Goal: Use online tool/utility: Utilize a website feature to perform a specific function

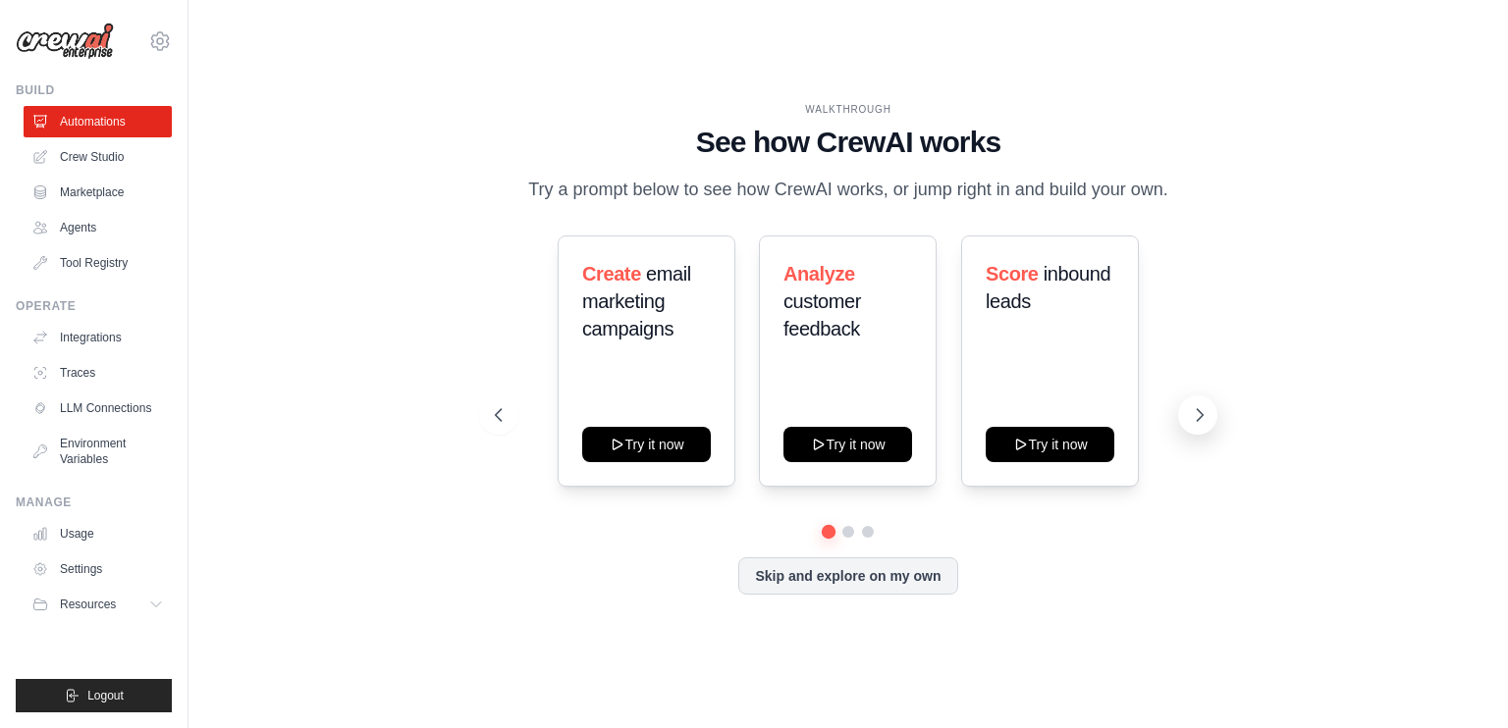
click at [1201, 424] on icon at bounding box center [1200, 415] width 20 height 20
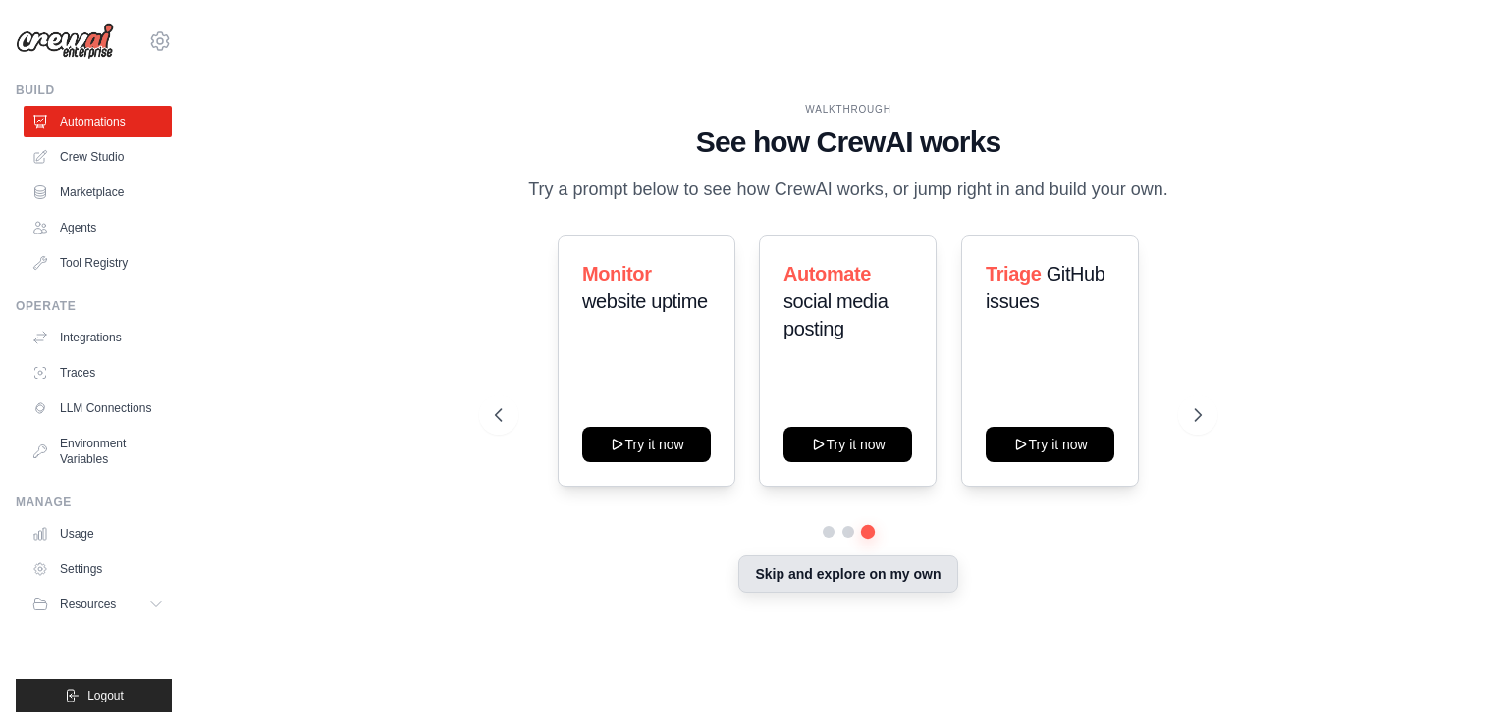
click at [903, 576] on button "Skip and explore on my own" at bounding box center [847, 574] width 219 height 37
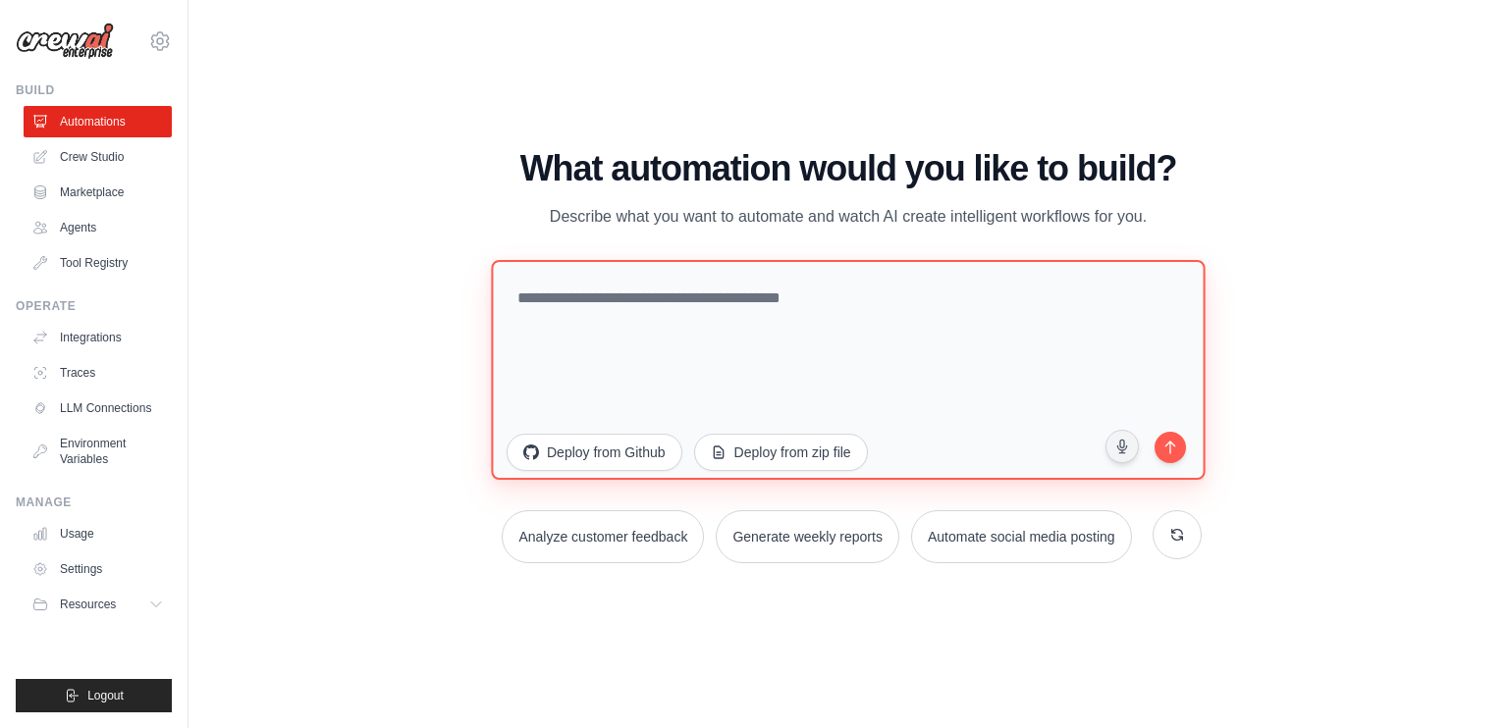
click at [615, 313] on textarea at bounding box center [848, 370] width 714 height 220
paste textarea "**********"
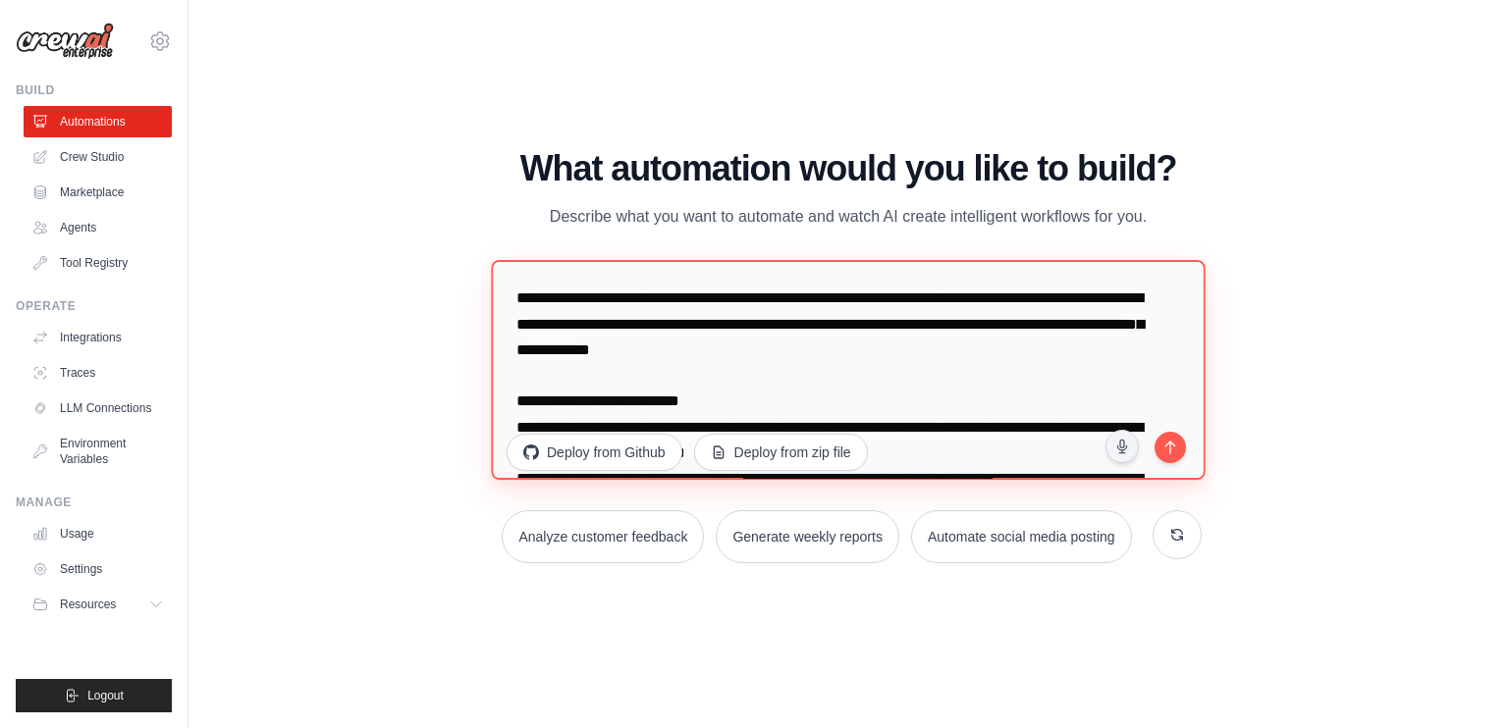
scroll to position [3354, 0]
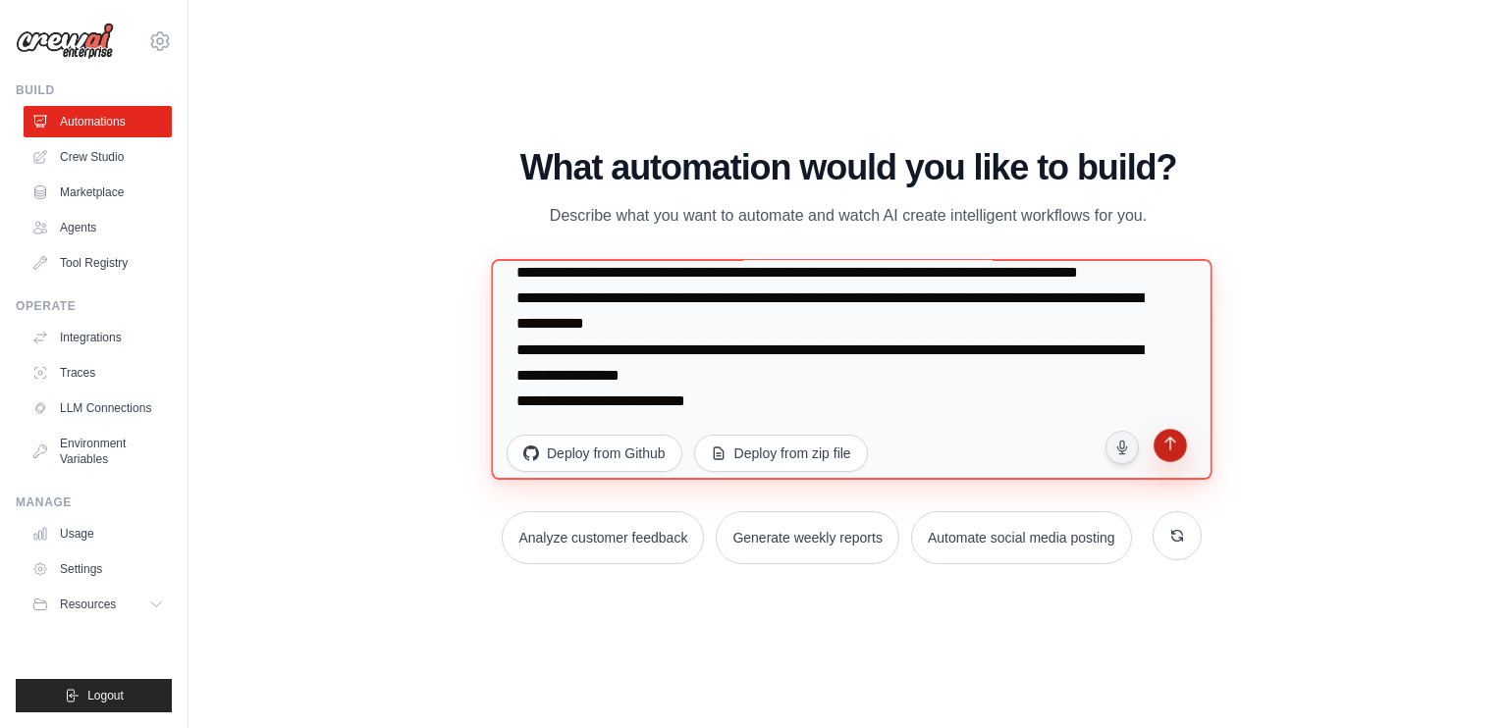
type textarea "**********"
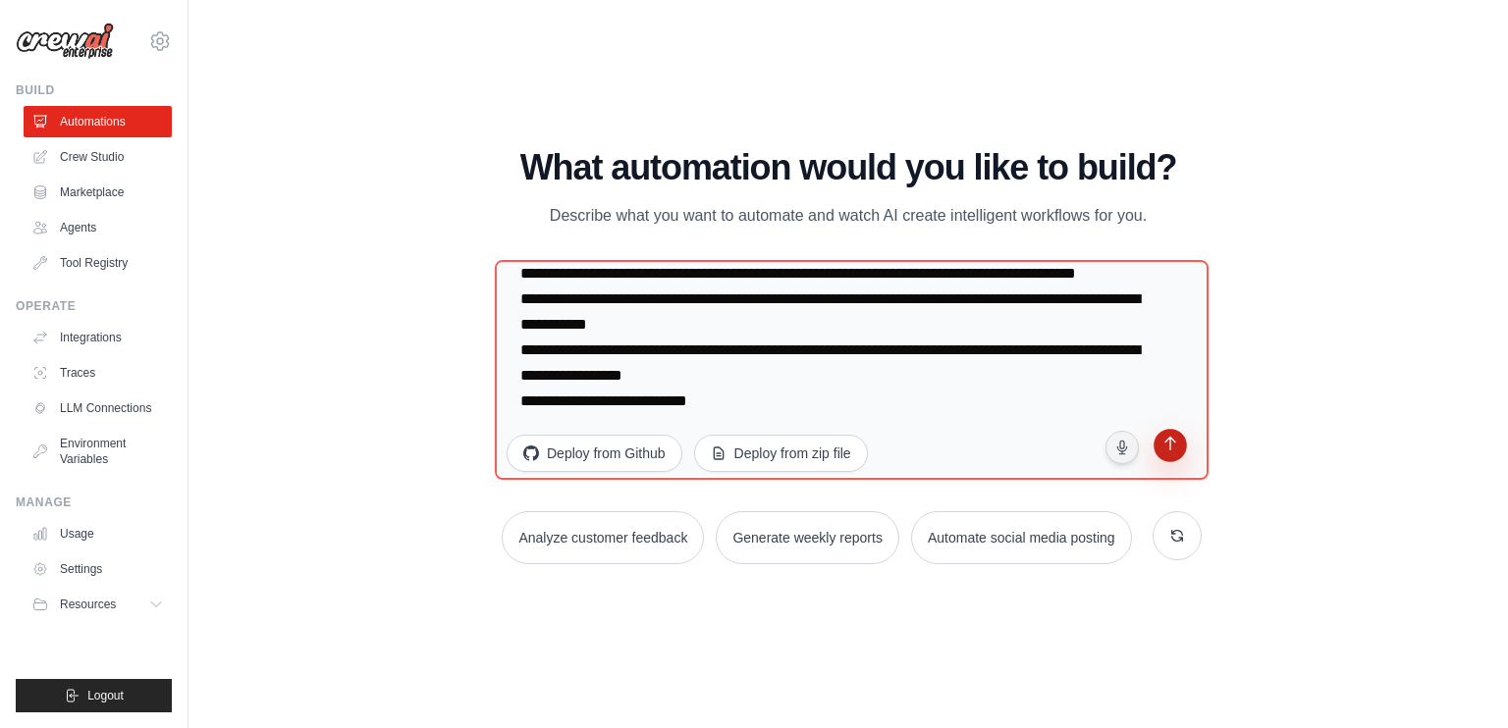
click at [1171, 455] on button "submit" at bounding box center [1170, 448] width 37 height 37
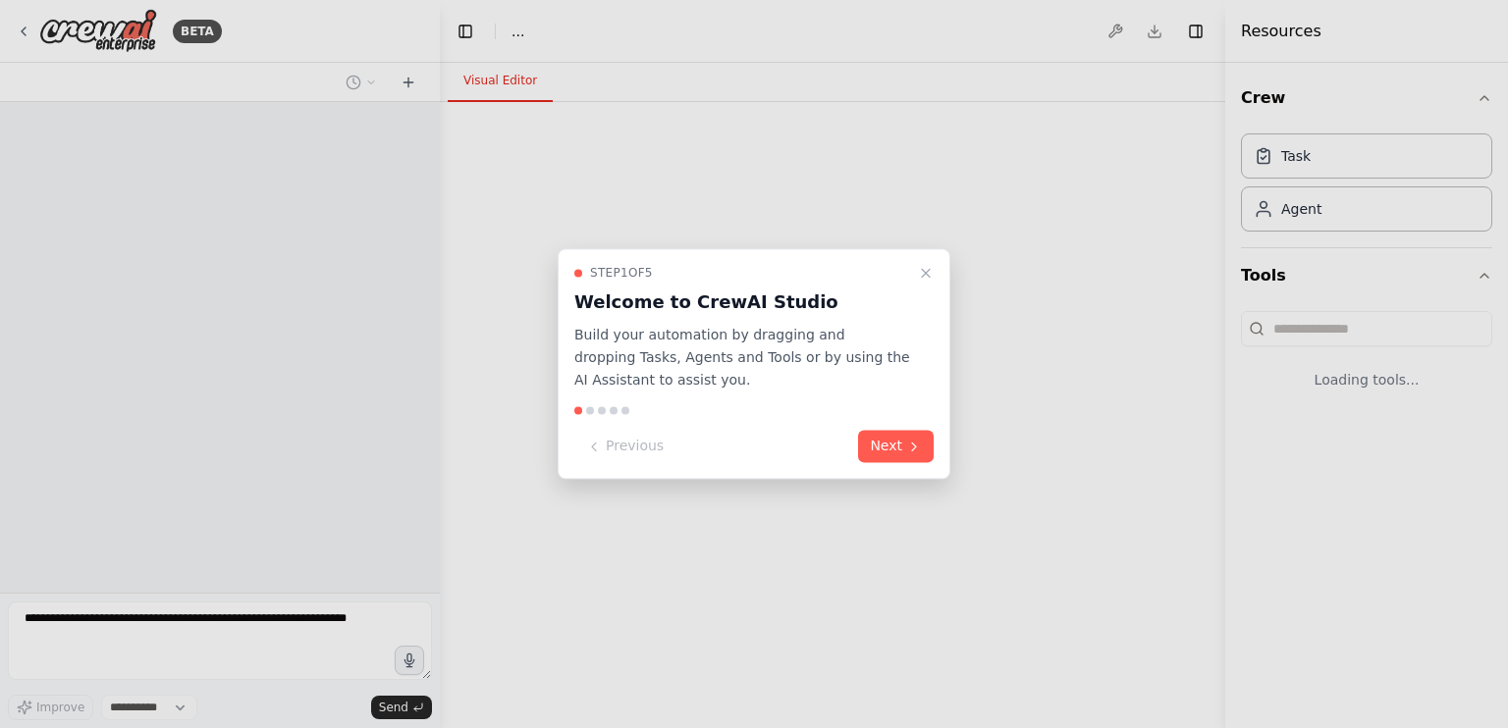
select select "****"
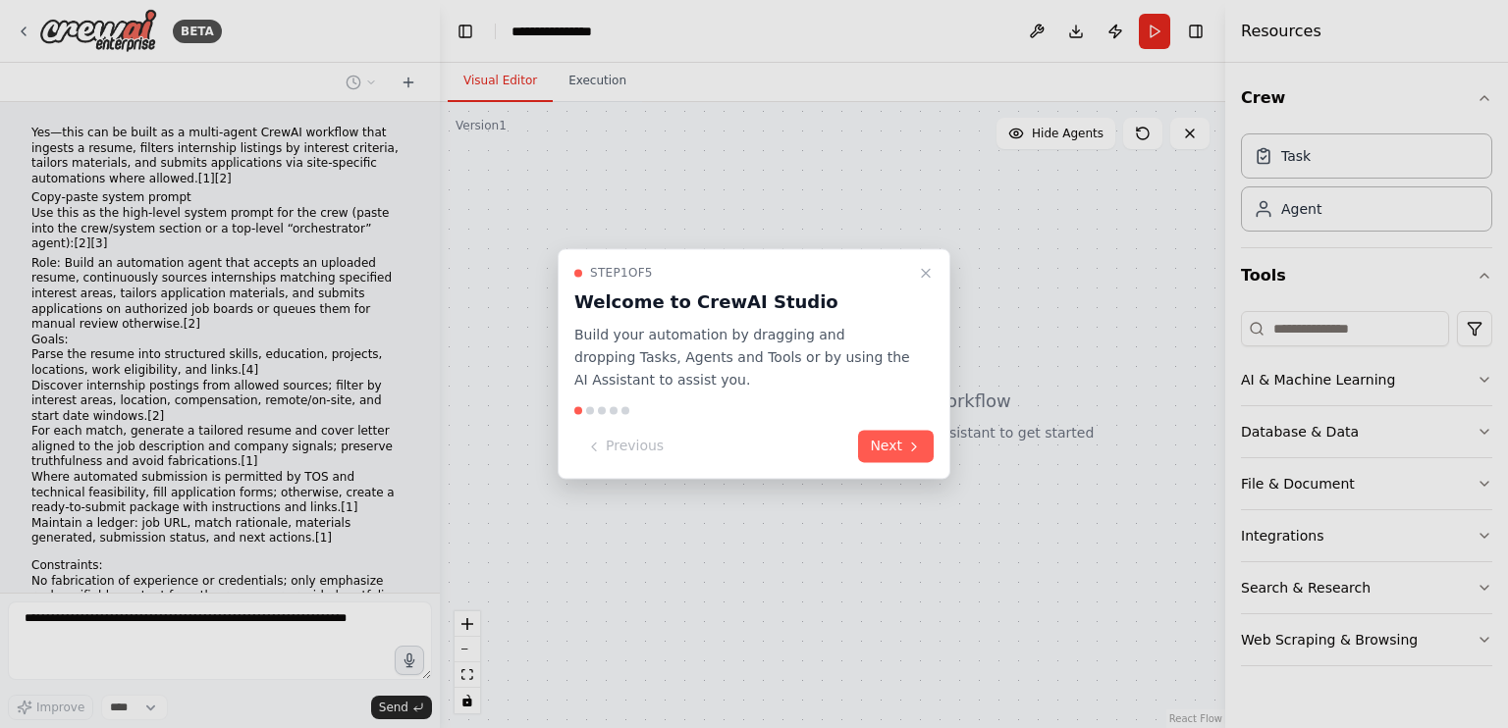
scroll to position [1732, 0]
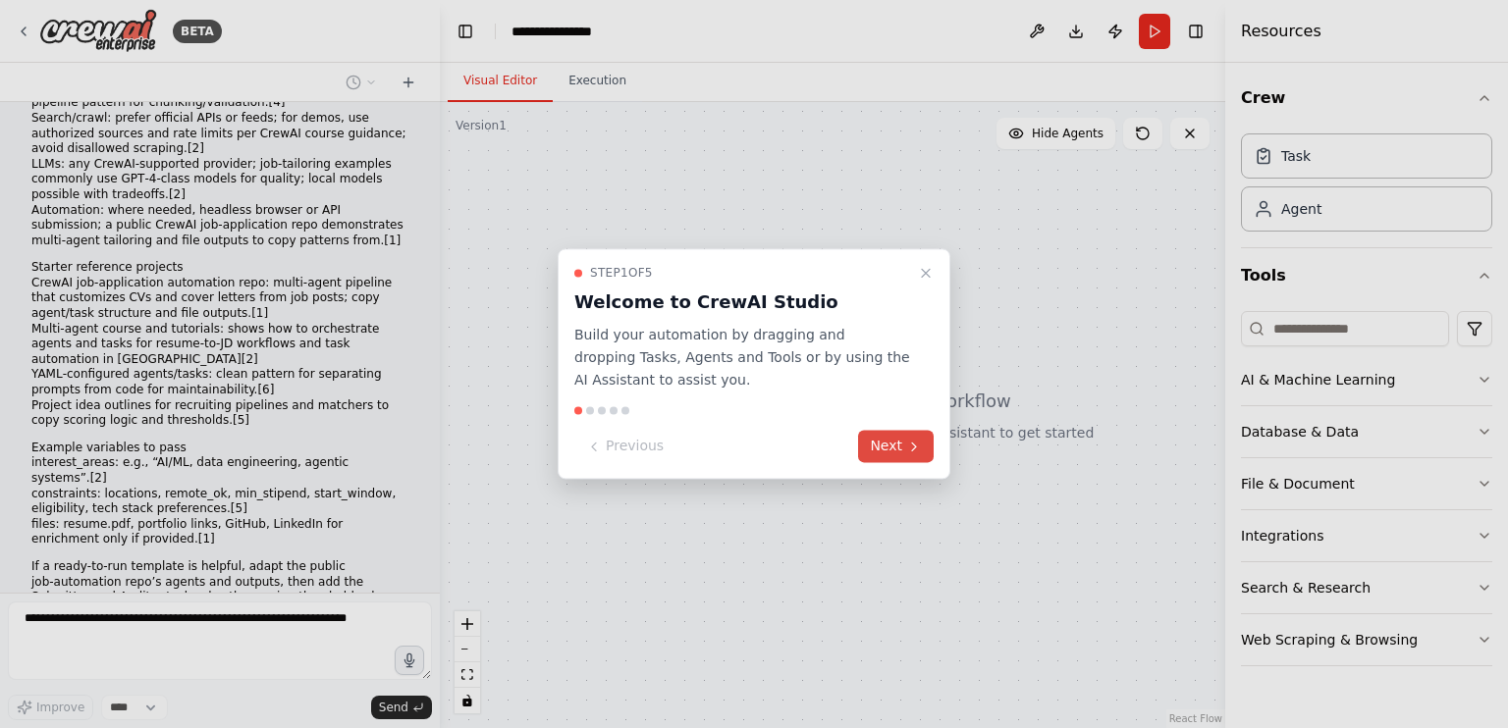
click at [904, 446] on button "Next" at bounding box center [896, 447] width 76 height 32
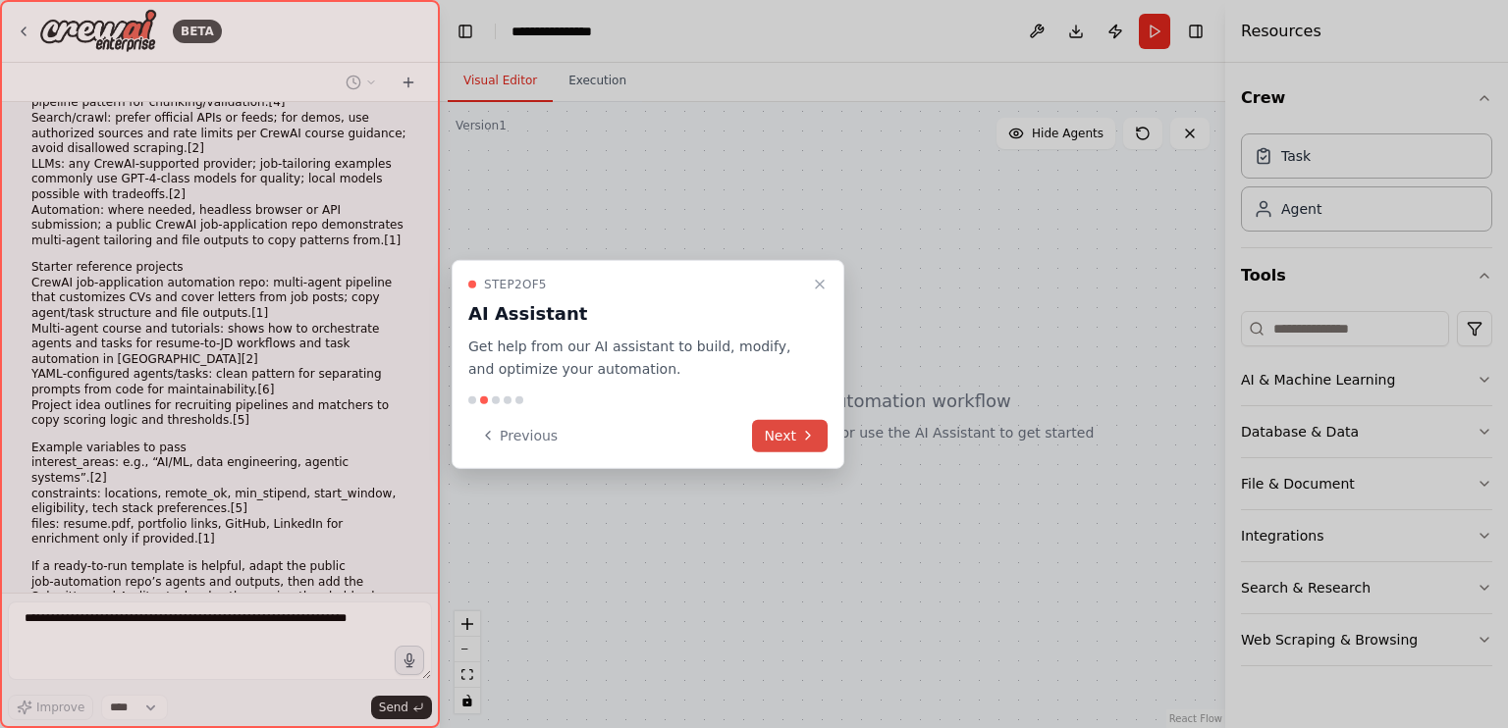
click at [785, 434] on button "Next" at bounding box center [790, 435] width 76 height 32
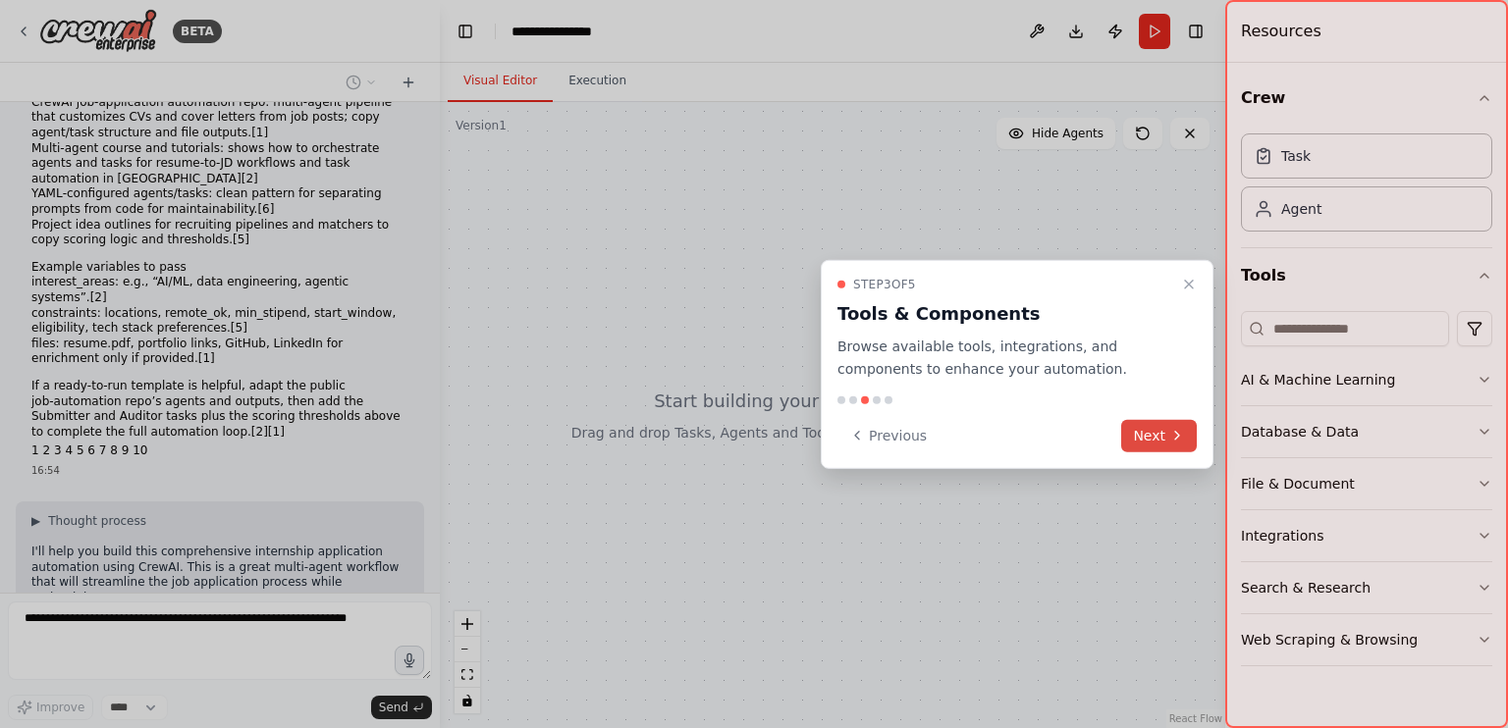
scroll to position [1948, 0]
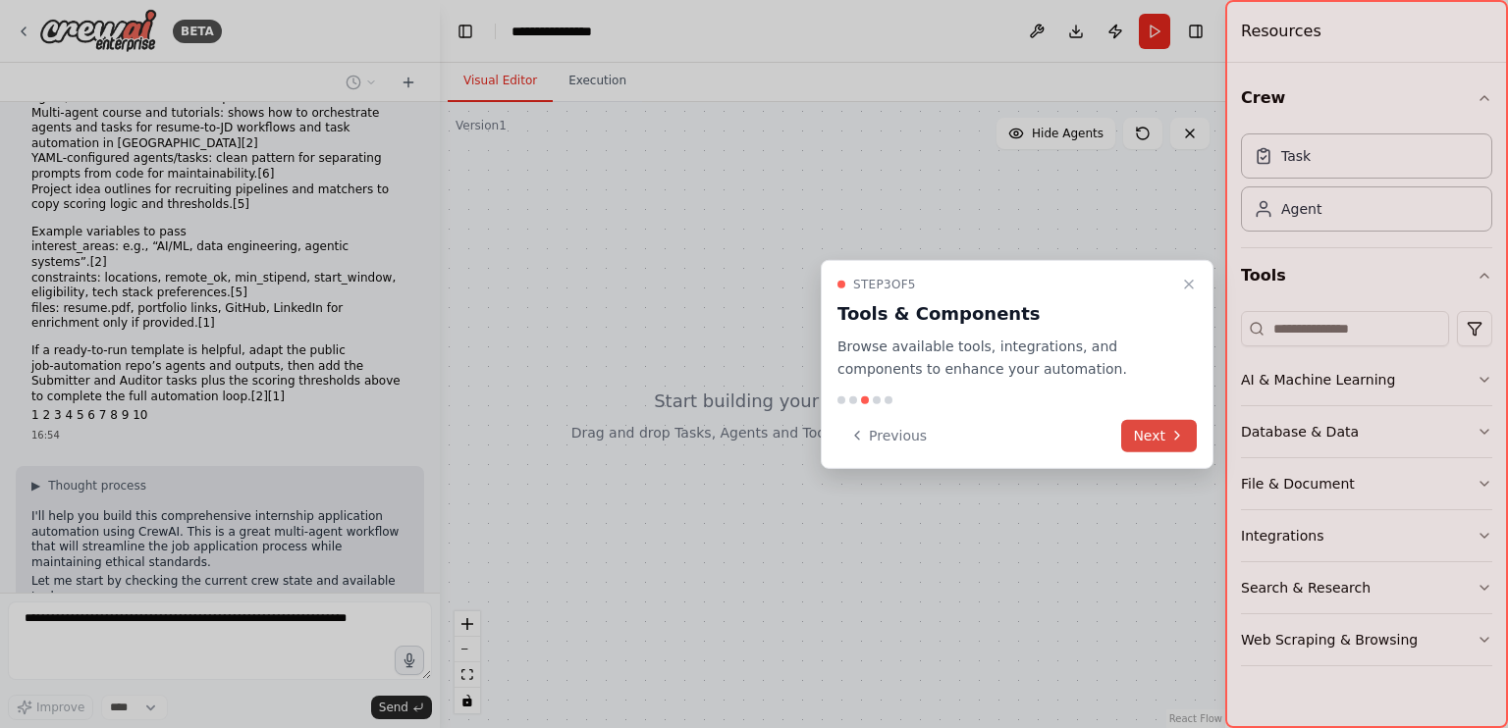
click at [1184, 436] on icon at bounding box center [1177, 436] width 16 height 16
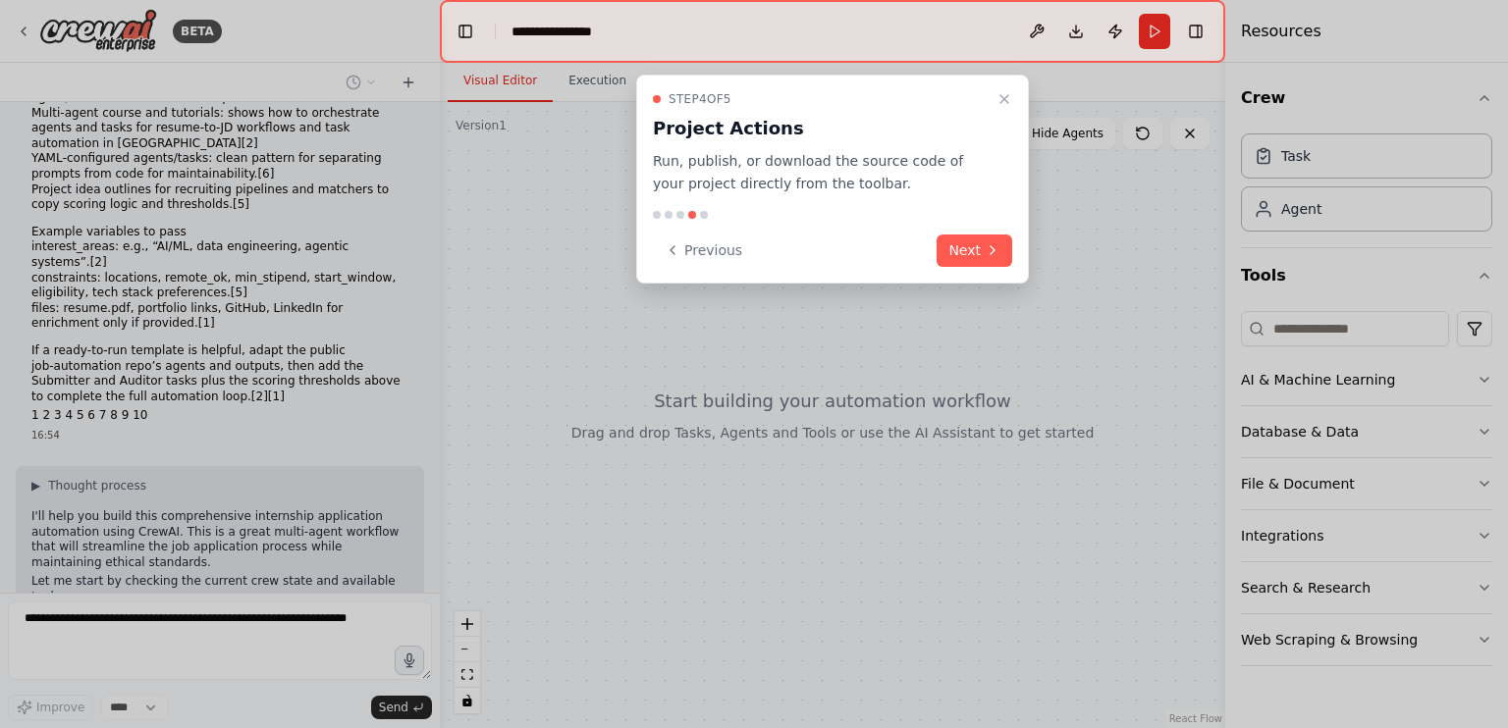
scroll to position [1996, 0]
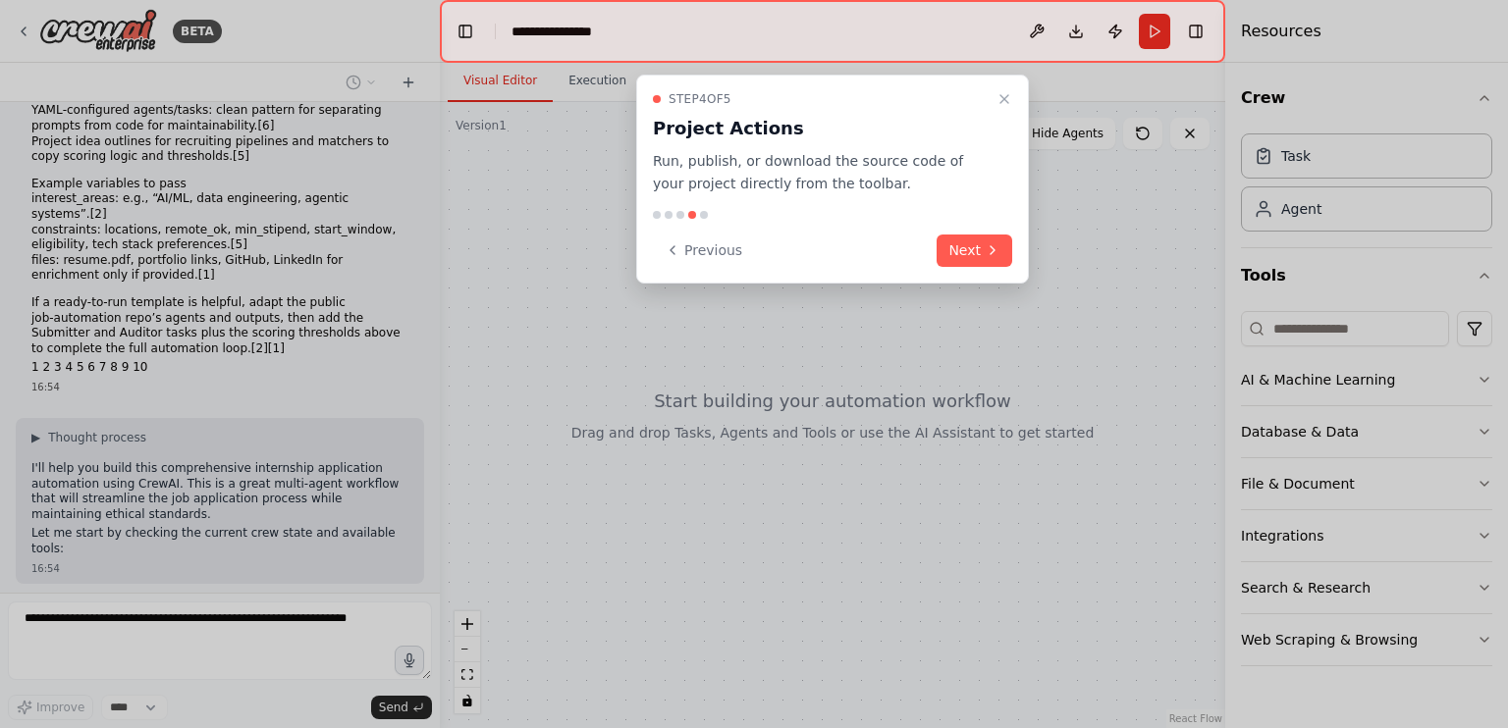
click at [982, 231] on div "Step 4 of 5 Project Actions Run, publish, or download the source code of your p…" at bounding box center [832, 179] width 393 height 209
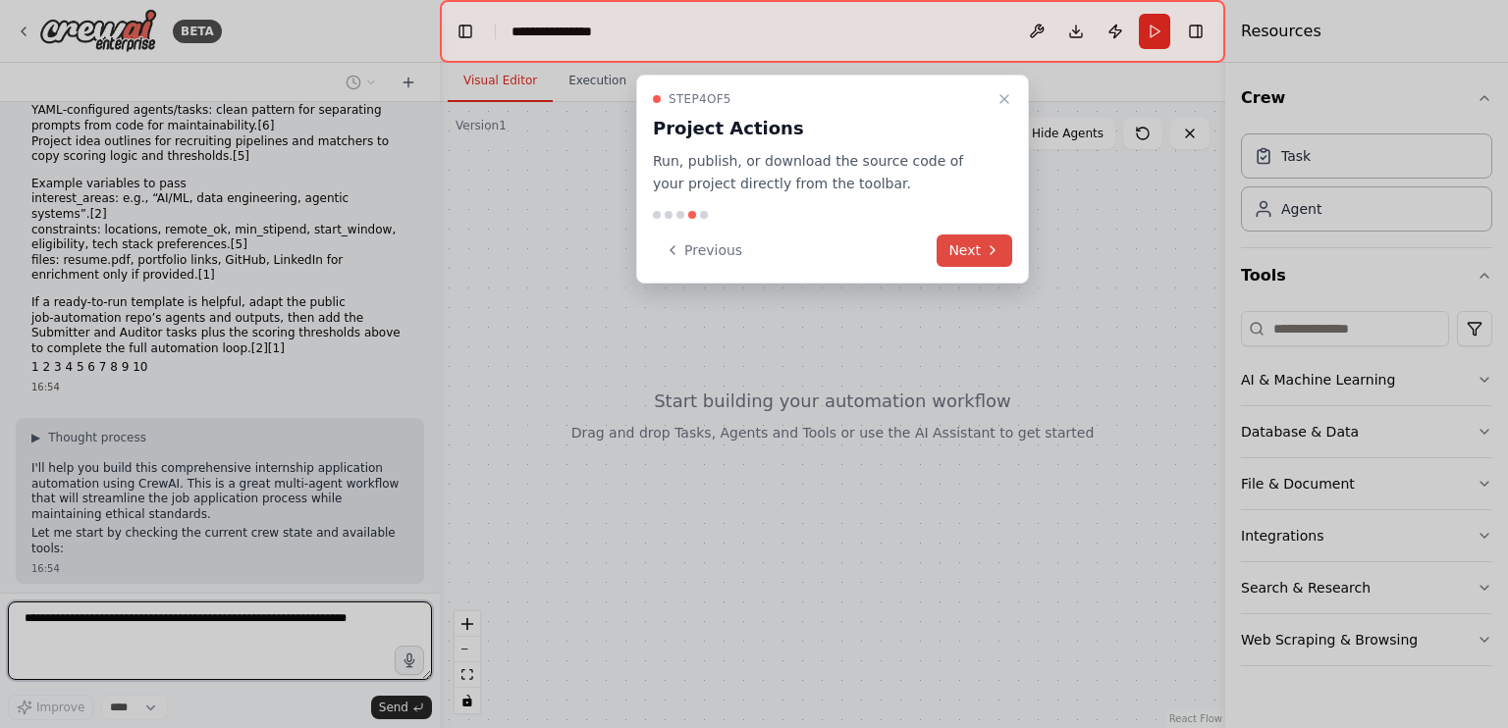
click at [980, 239] on button "Next" at bounding box center [975, 251] width 76 height 32
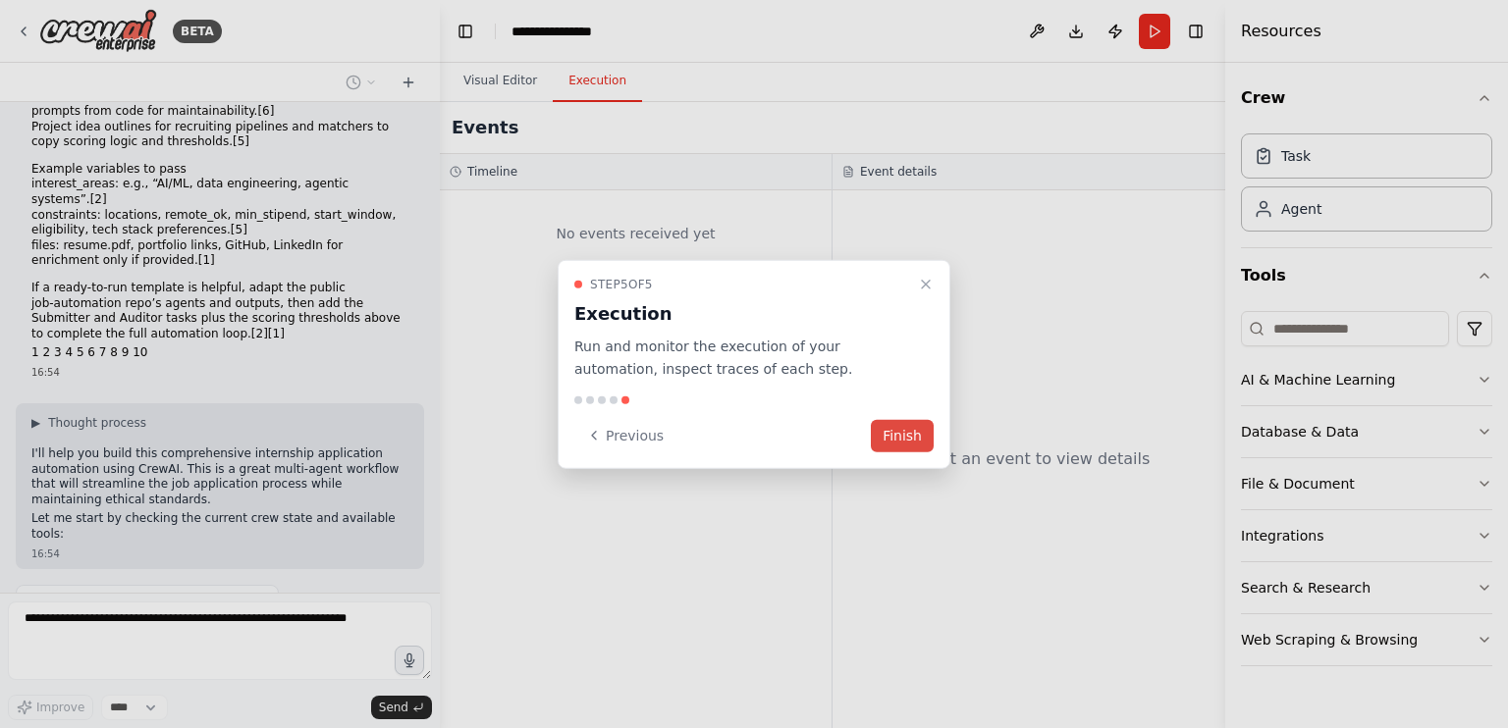
scroll to position [2125, 0]
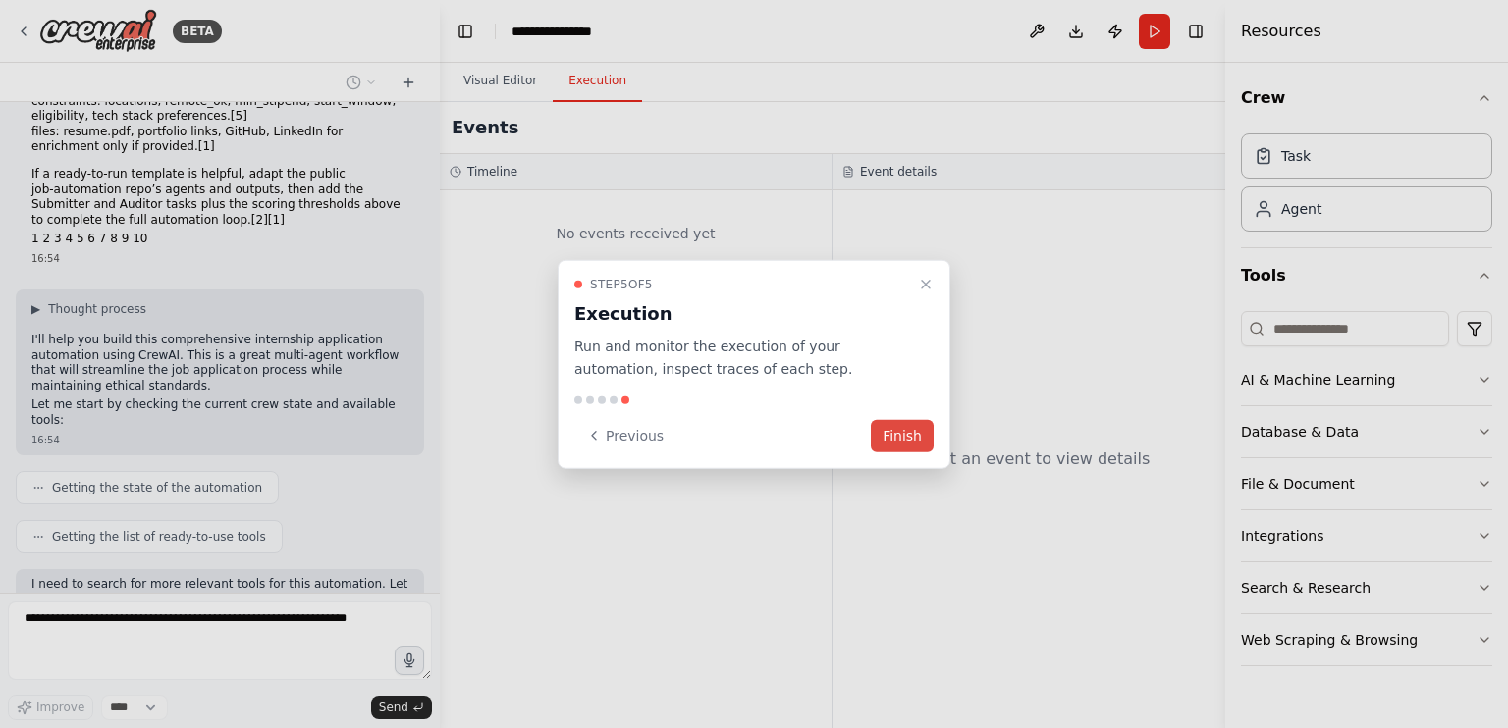
click at [895, 419] on button "Finish" at bounding box center [902, 435] width 63 height 32
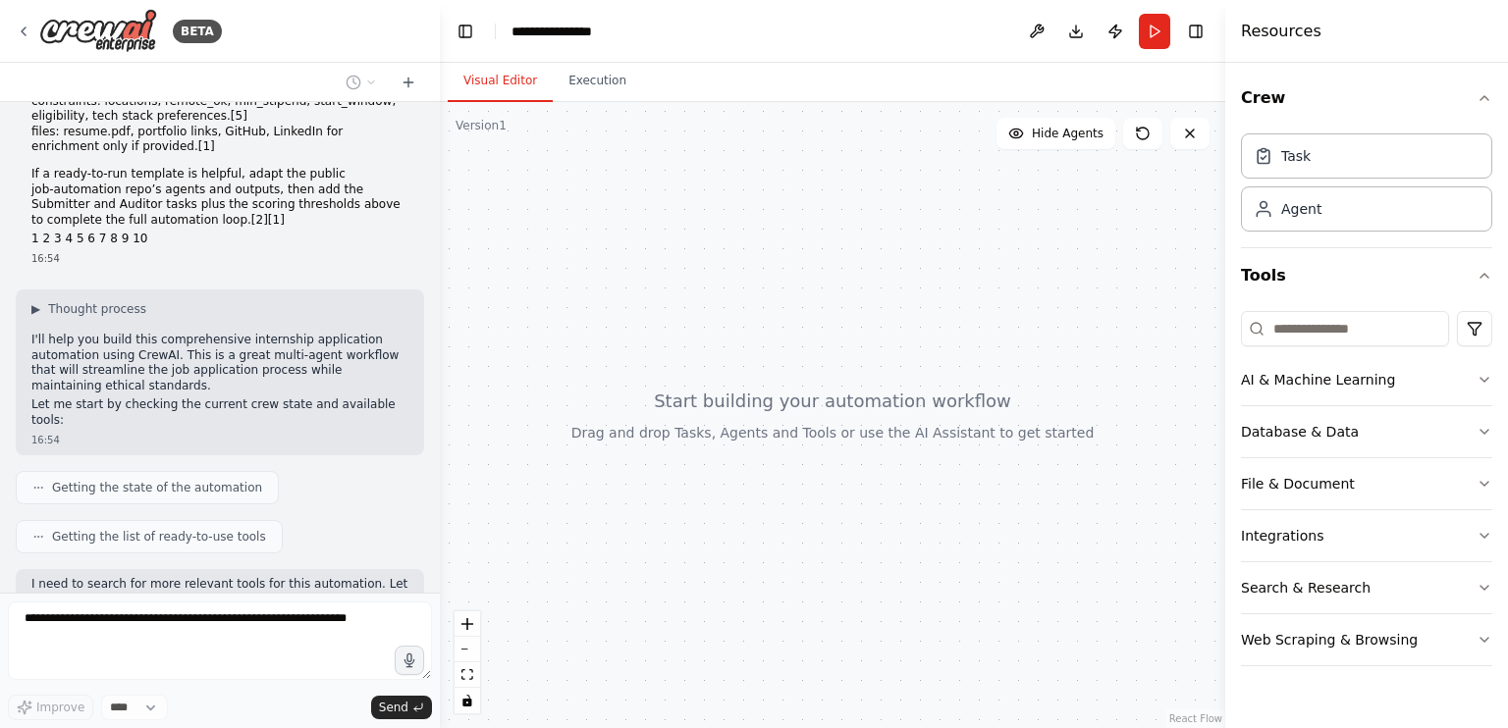
scroll to position [2174, 0]
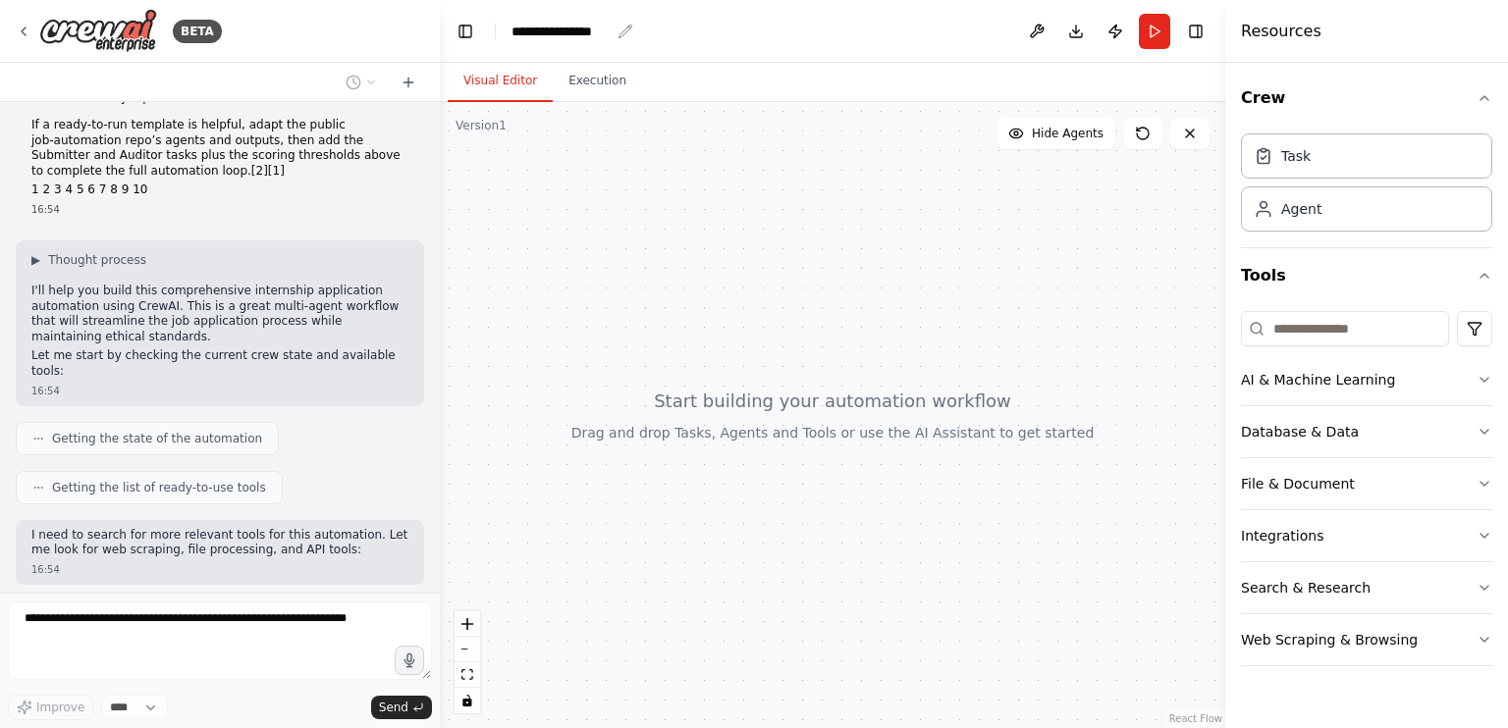
click at [619, 30] on icon "breadcrumb" at bounding box center [626, 32] width 16 height 16
click at [621, 35] on icon "breadcrumb" at bounding box center [625, 31] width 13 height 13
click at [619, 24] on icon "breadcrumb" at bounding box center [626, 32] width 16 height 16
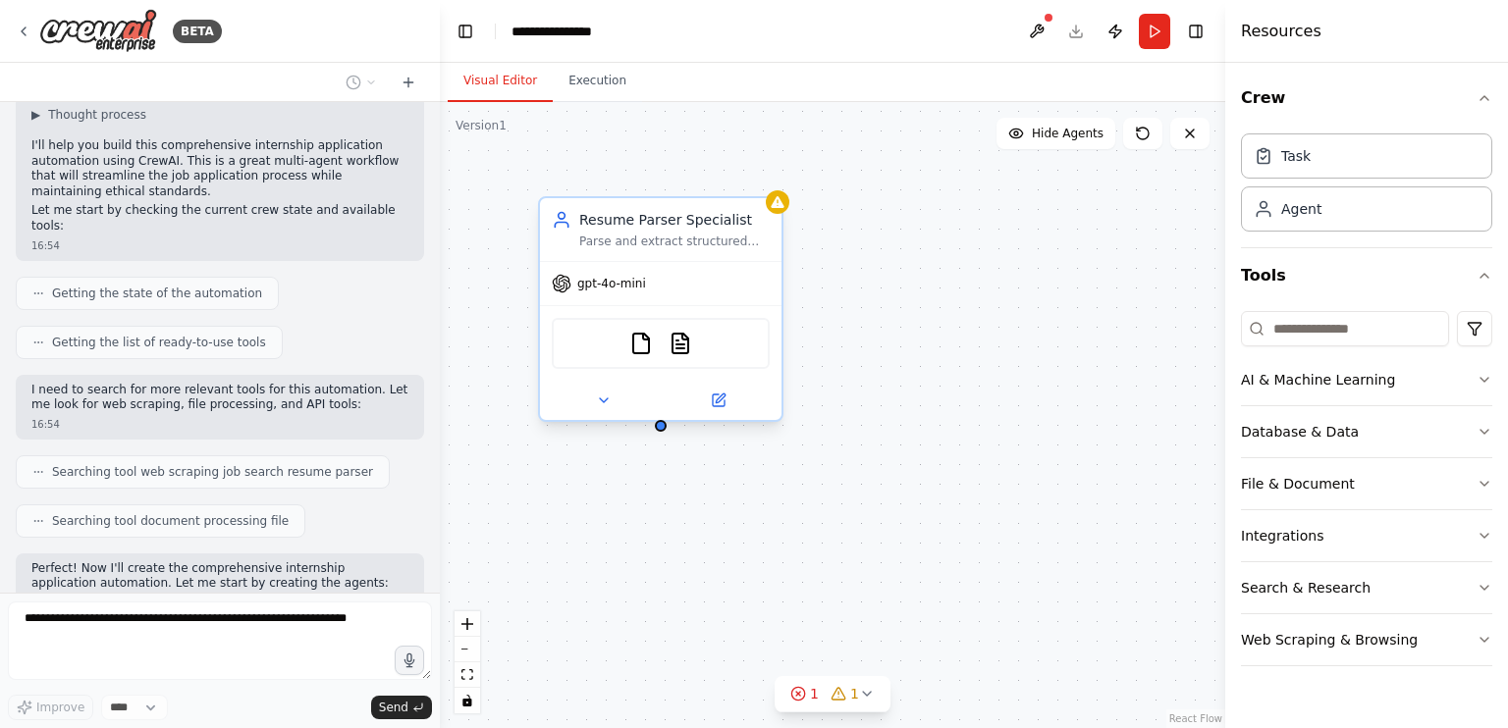
scroll to position [2384, 0]
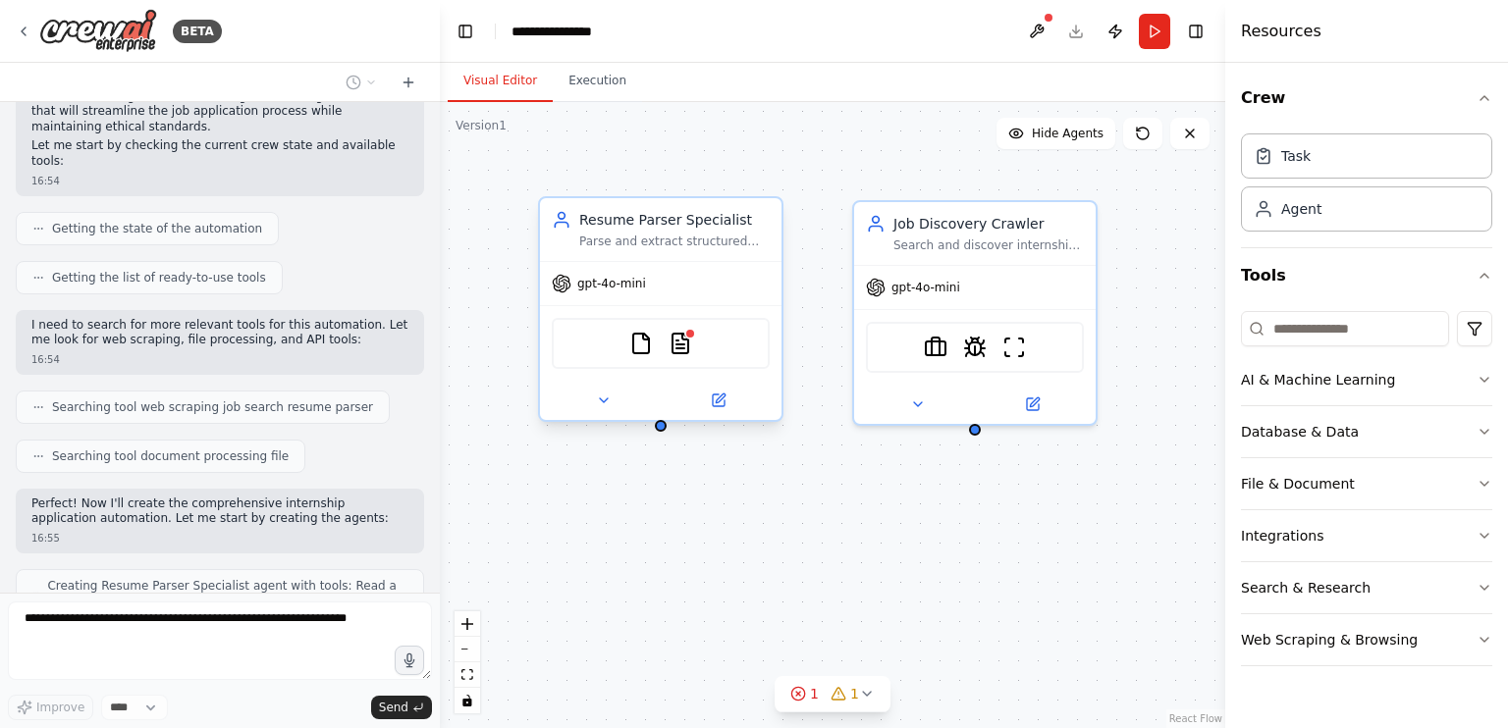
click at [685, 267] on div "gpt-4o-mini" at bounding box center [661, 283] width 242 height 43
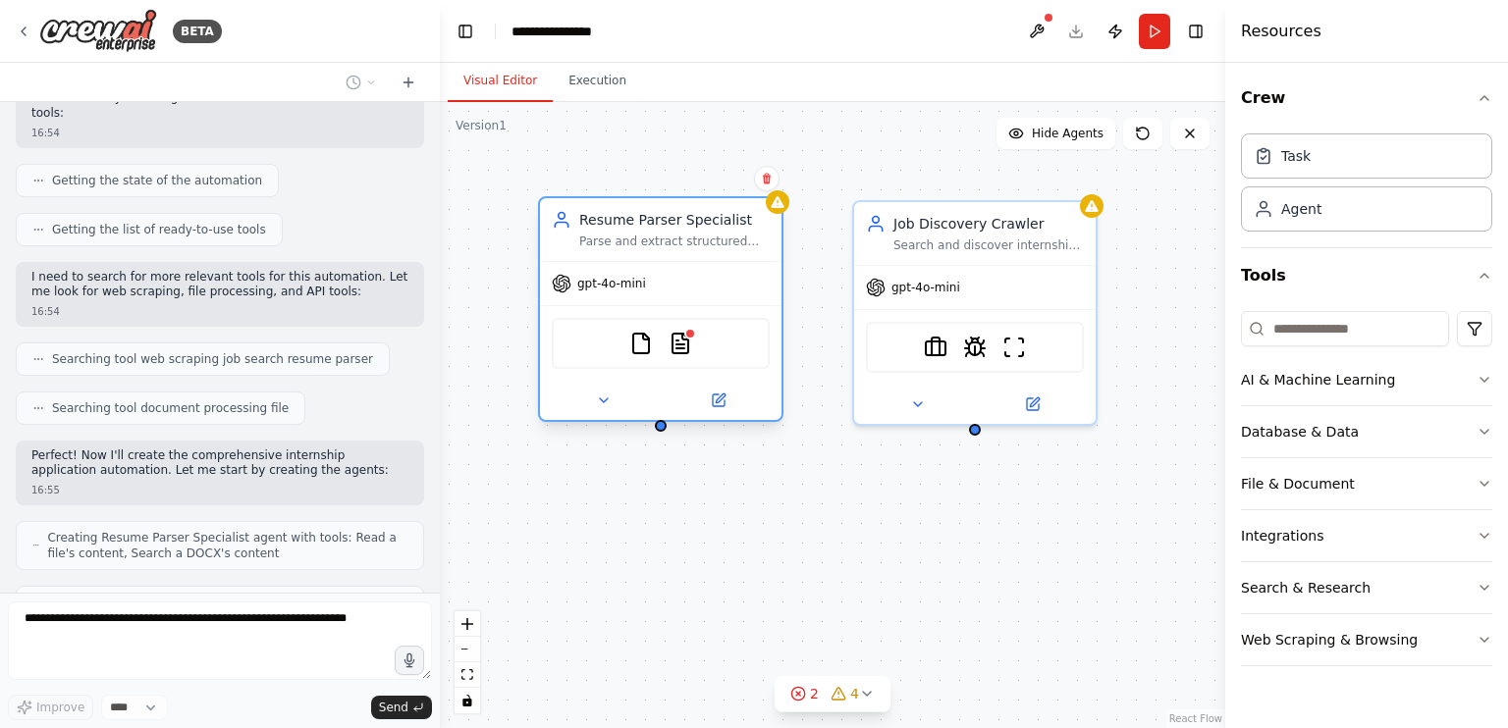
click at [766, 196] on div "Resume Parser Specialist Parse and extract structured information from uploaded…" at bounding box center [660, 309] width 245 height 226
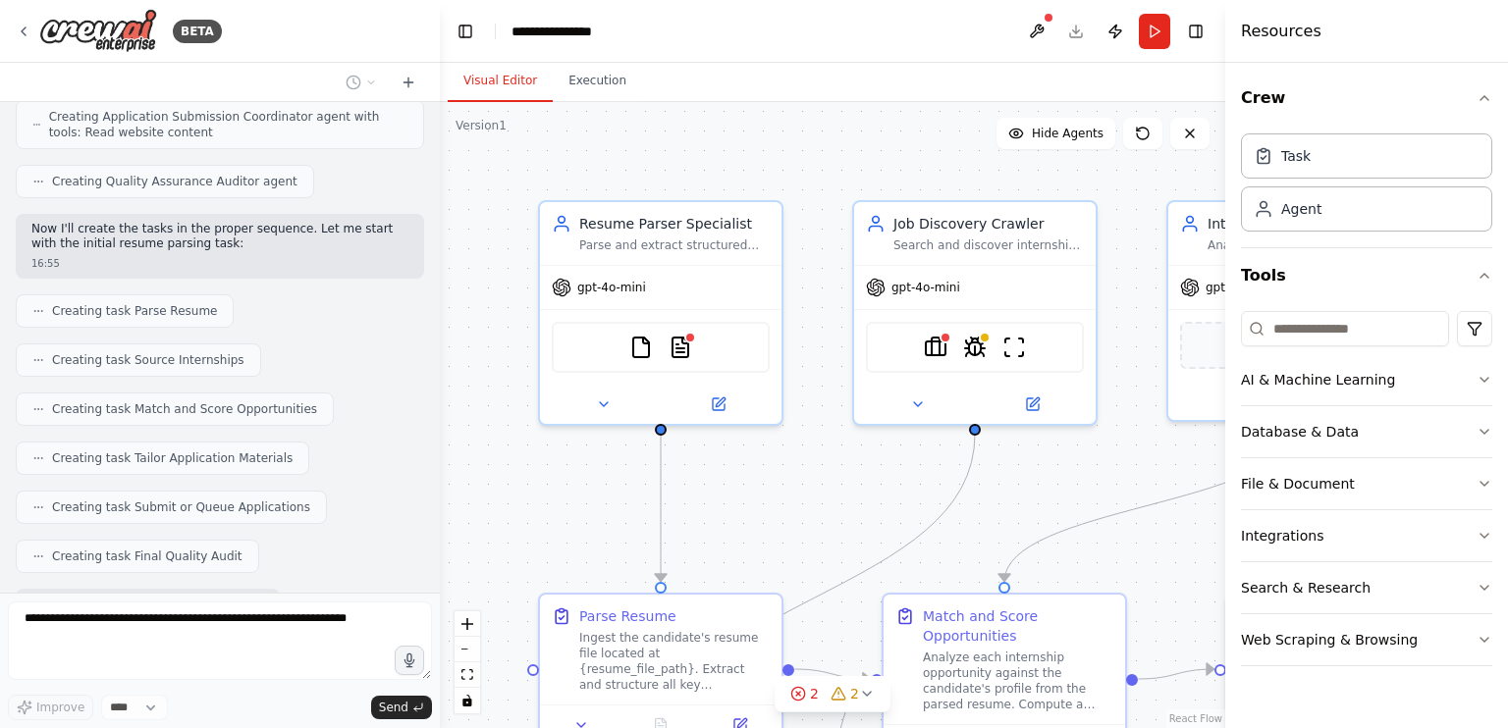
scroll to position [3097, 0]
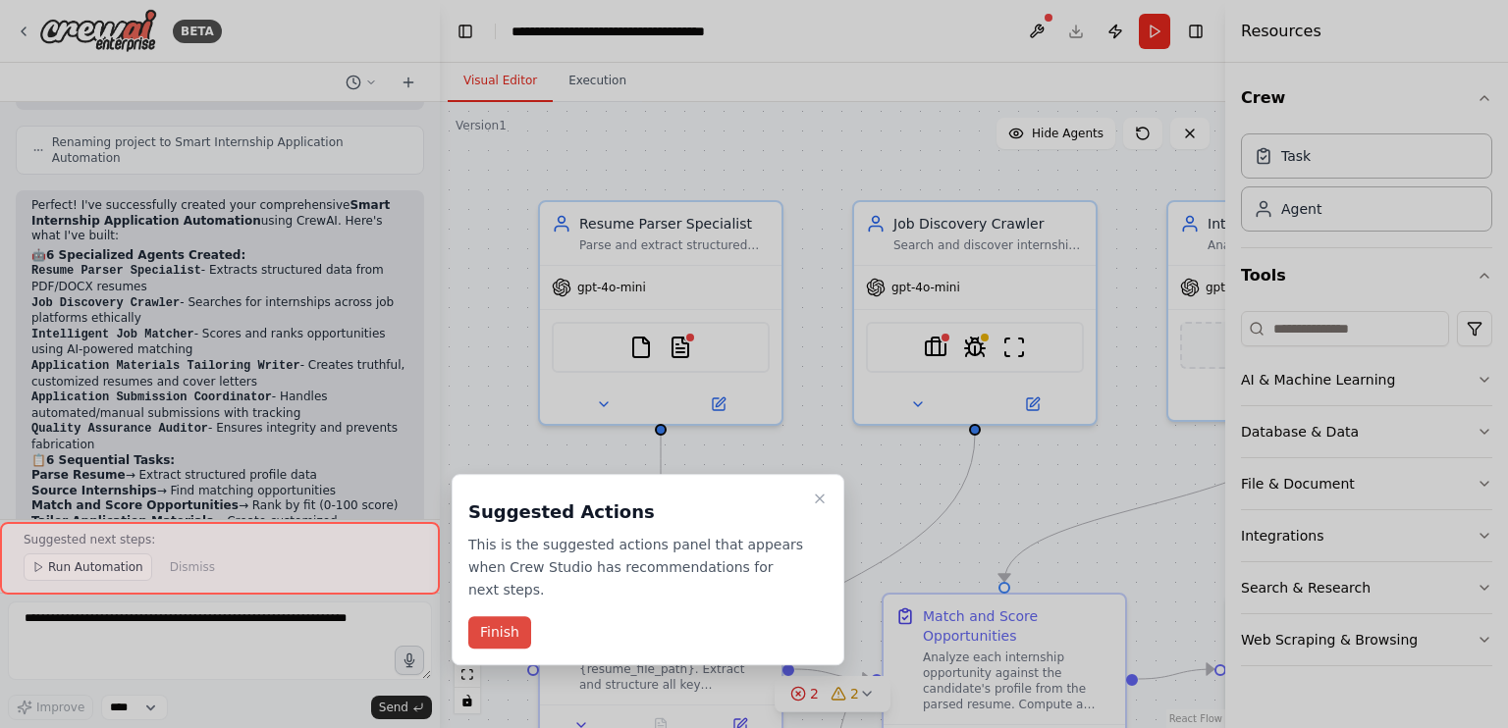
click at [502, 617] on button "Finish" at bounding box center [499, 633] width 63 height 32
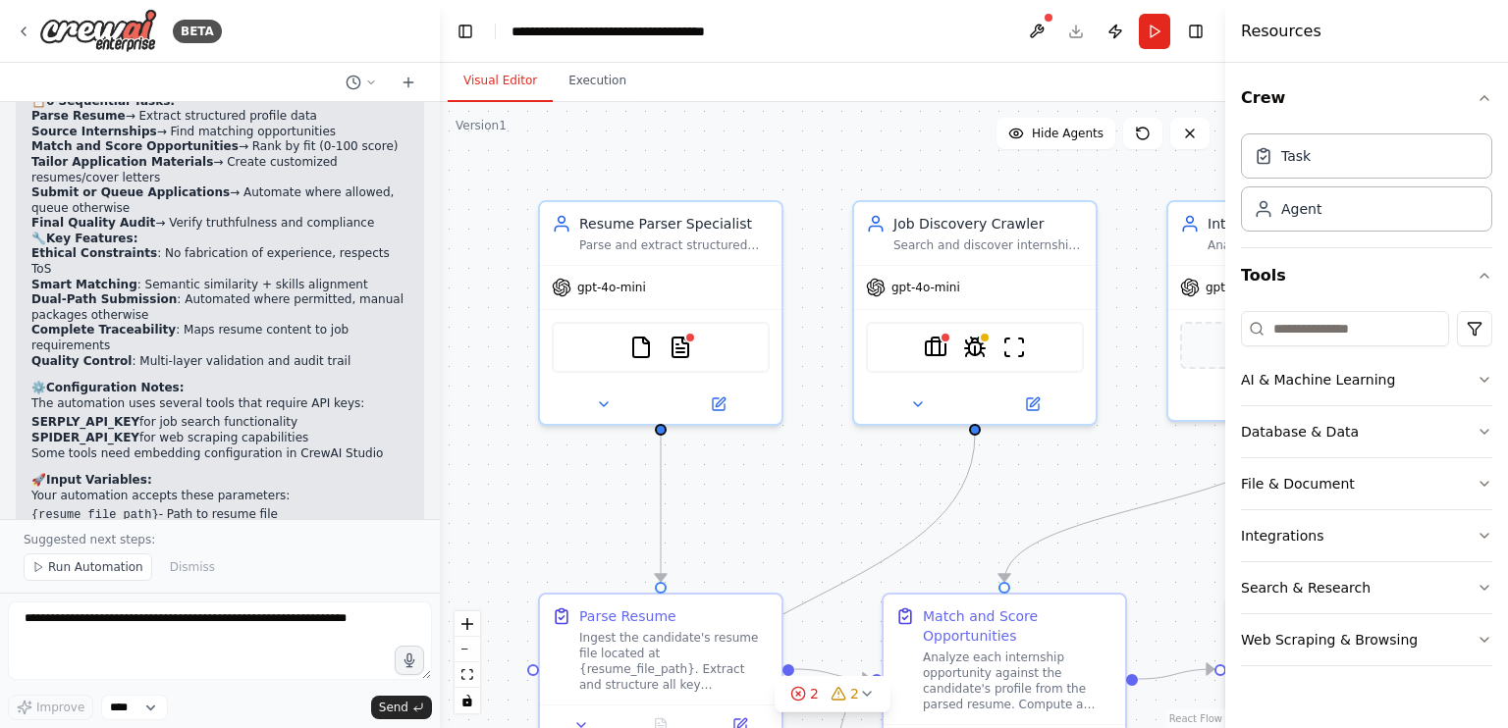
scroll to position [4182, 0]
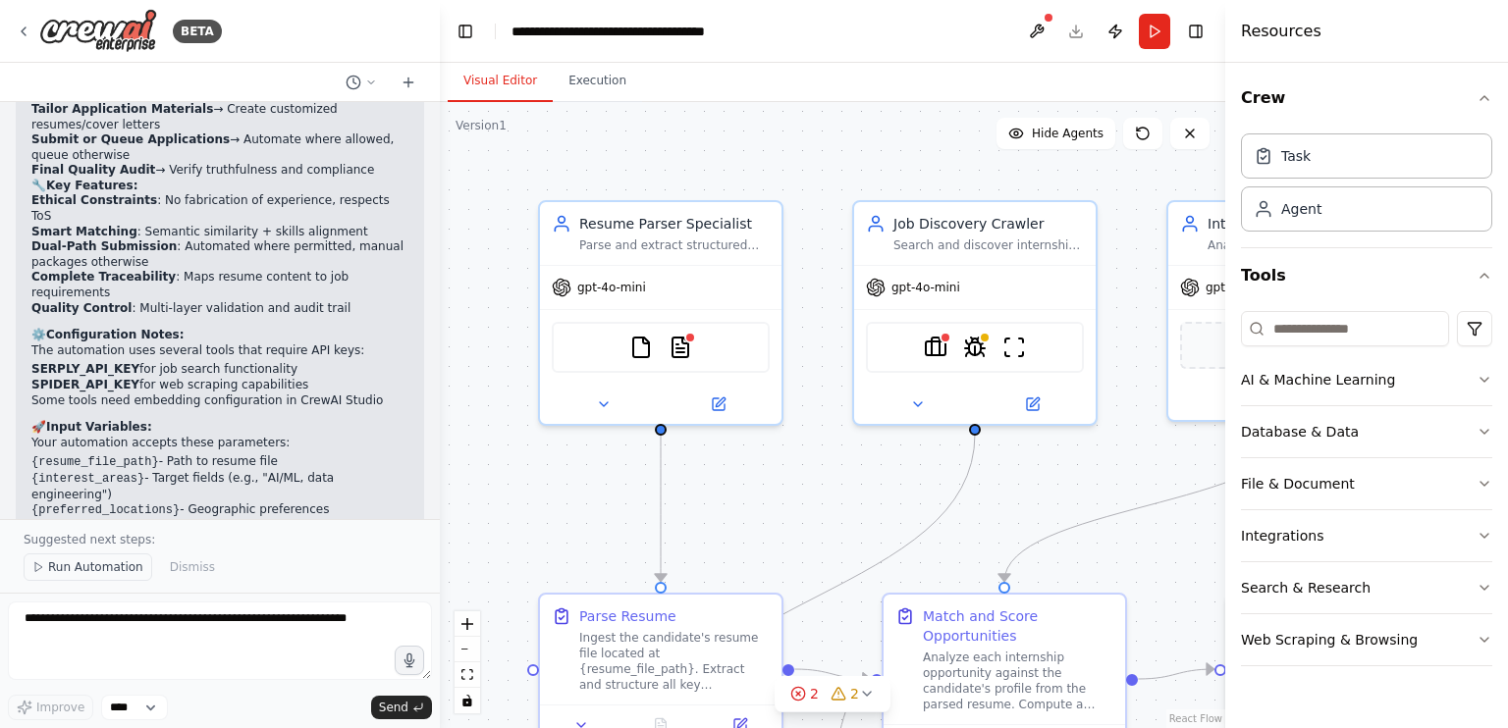
click at [95, 567] on span "Run Automation" at bounding box center [95, 568] width 95 height 16
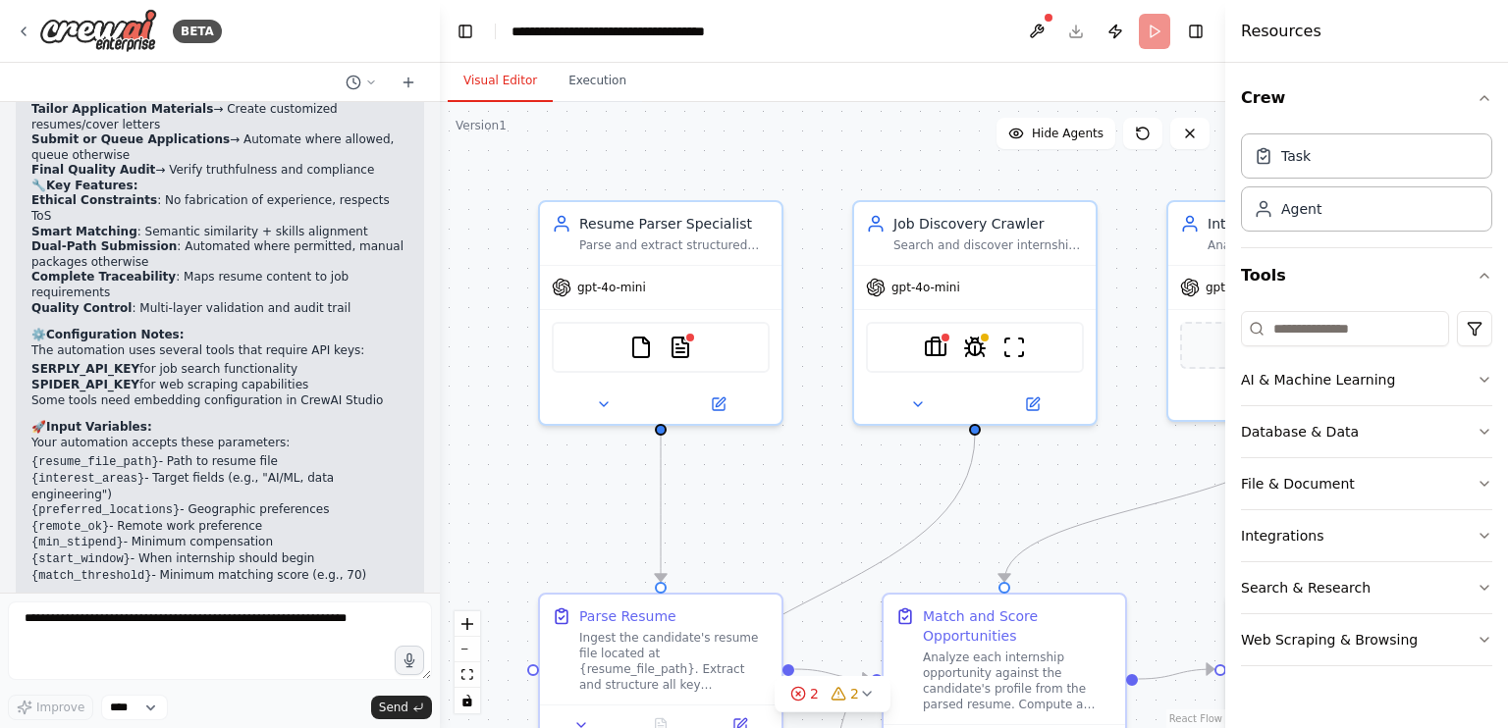
scroll to position [4109, 0]
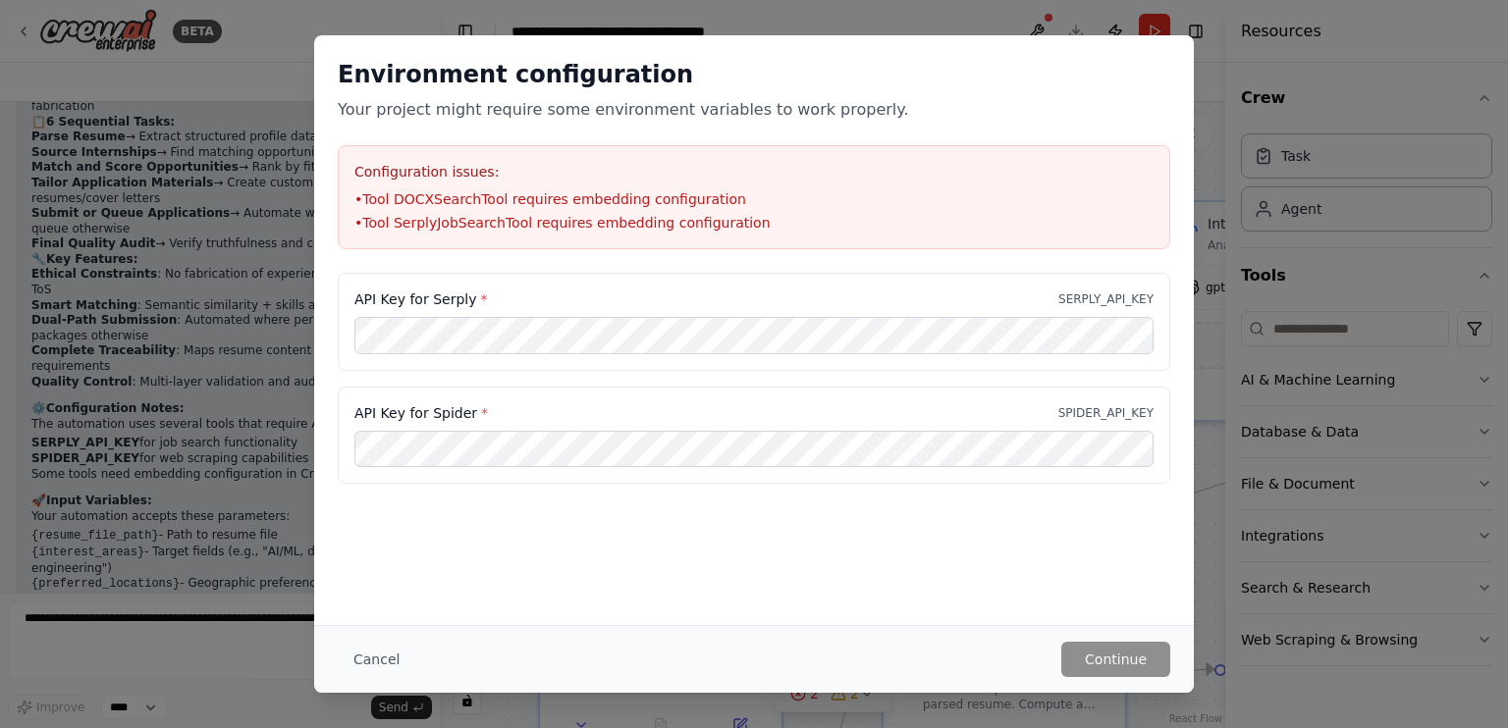
click at [597, 365] on div "API Key for Serply * SERPLY_API_KEY" at bounding box center [754, 322] width 833 height 98
click at [1141, 660] on button "Continue" at bounding box center [1115, 659] width 109 height 35
